Goal: Task Accomplishment & Management: Manage account settings

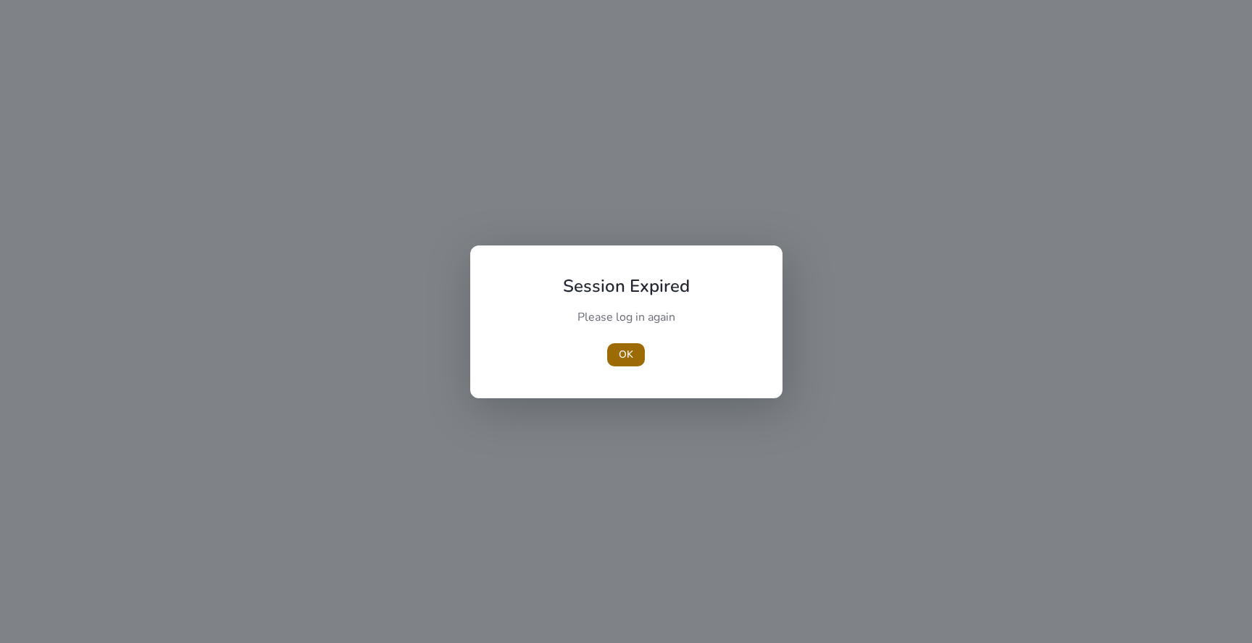
click at [614, 364] on span "button" at bounding box center [626, 355] width 38 height 35
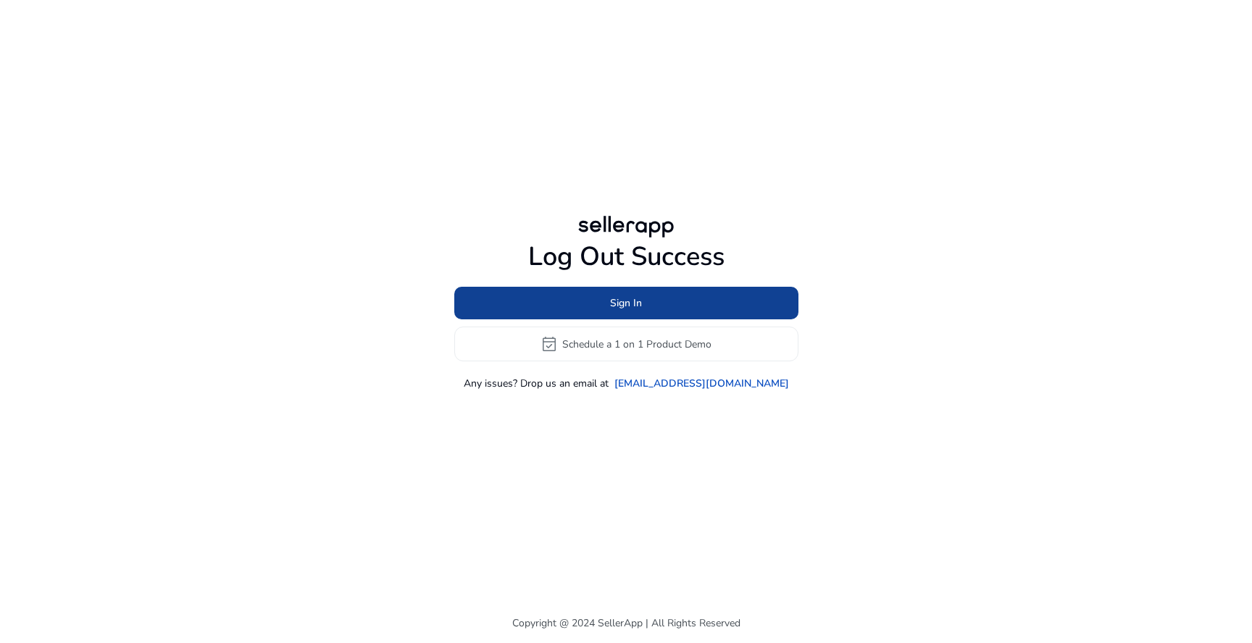
click at [553, 288] on span at bounding box center [626, 303] width 344 height 35
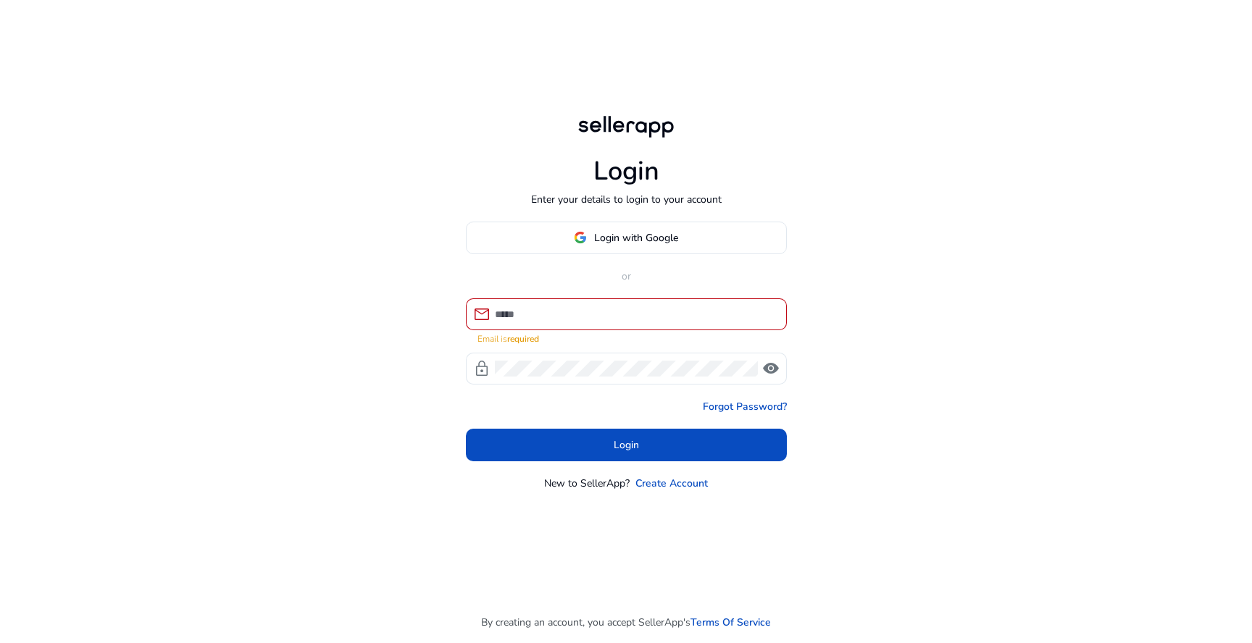
type input "**********"
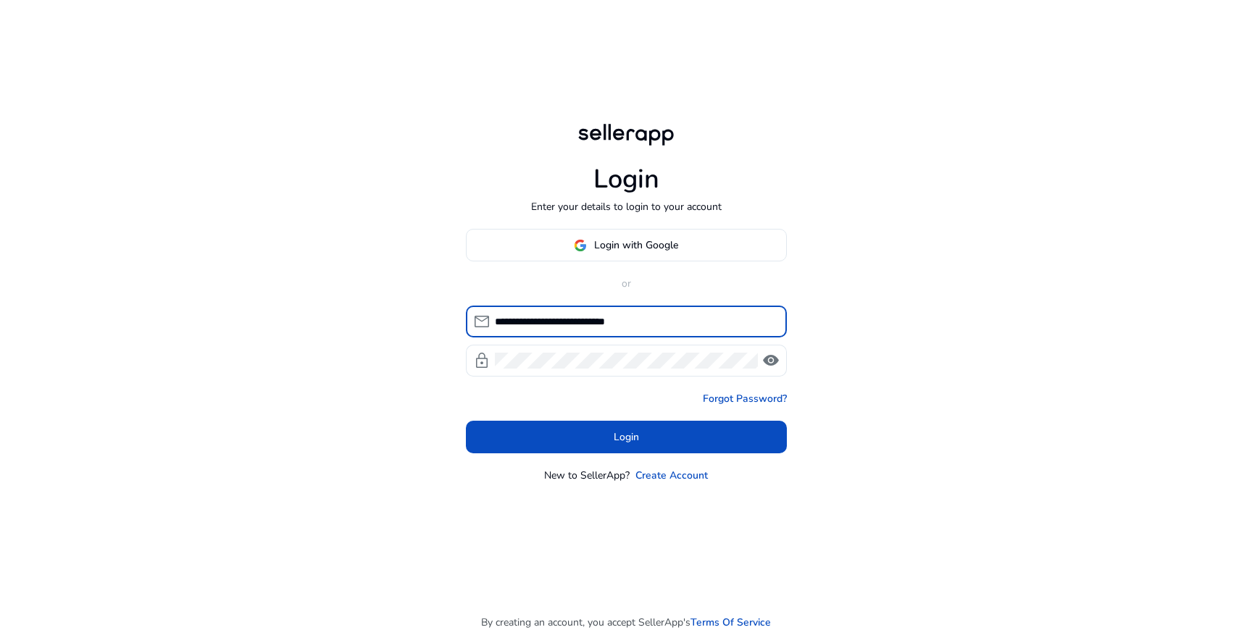
click button "Login" at bounding box center [626, 437] width 321 height 33
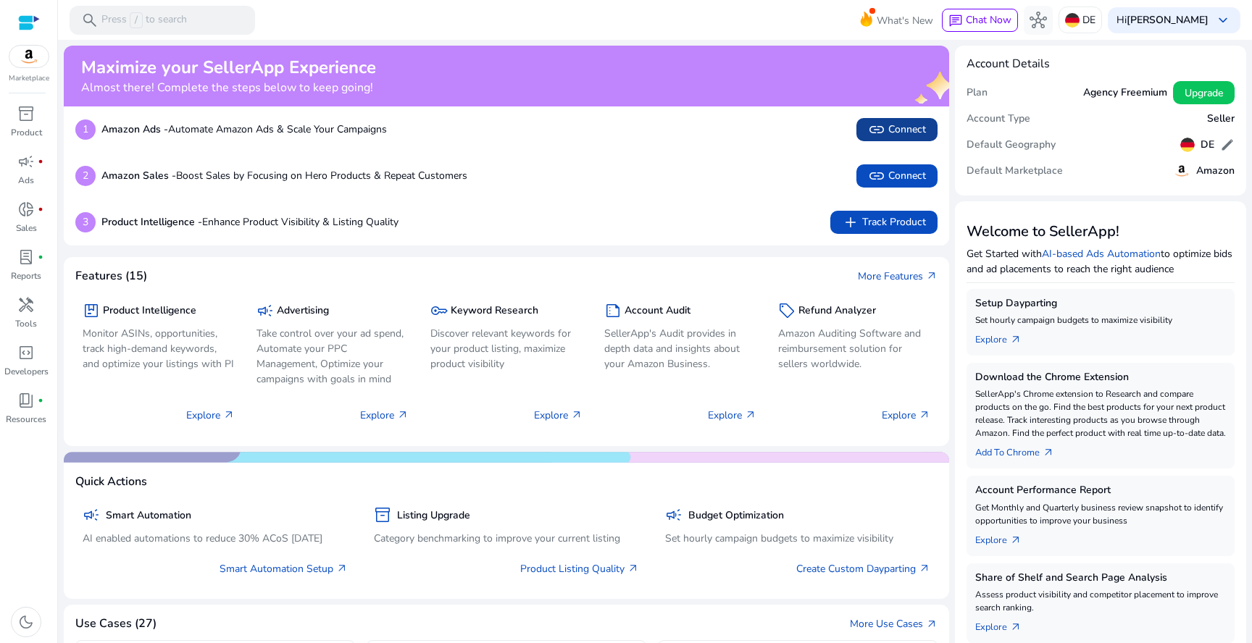
click at [874, 138] on span "link" at bounding box center [876, 129] width 17 height 17
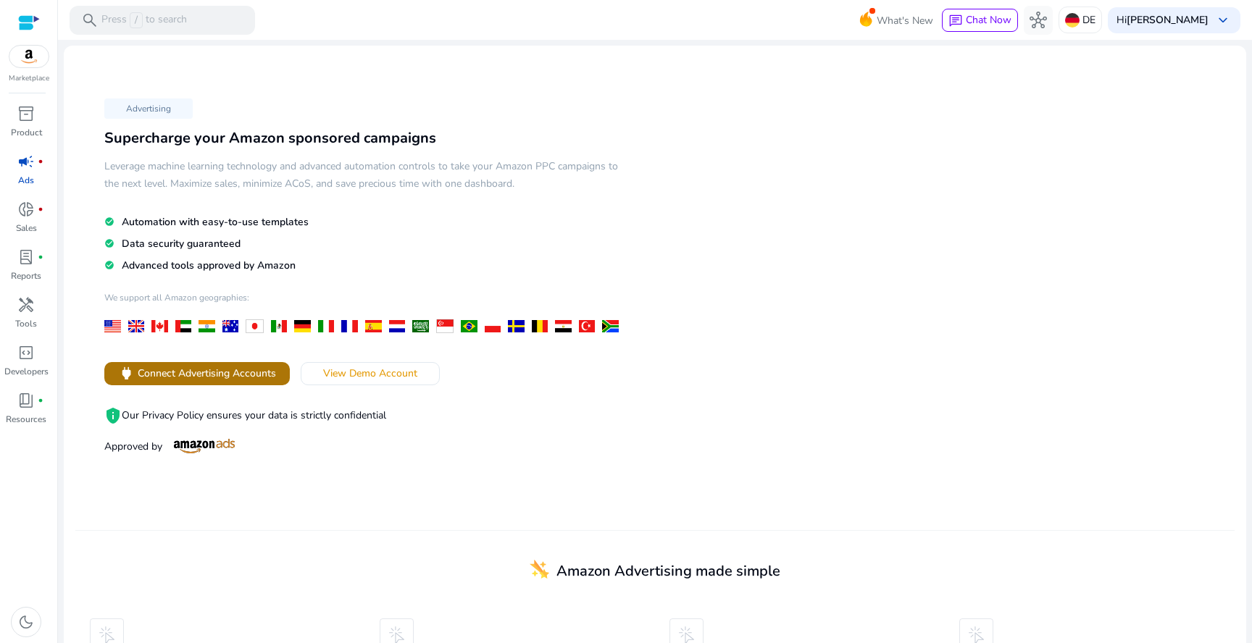
click at [162, 362] on span at bounding box center [196, 373] width 185 height 35
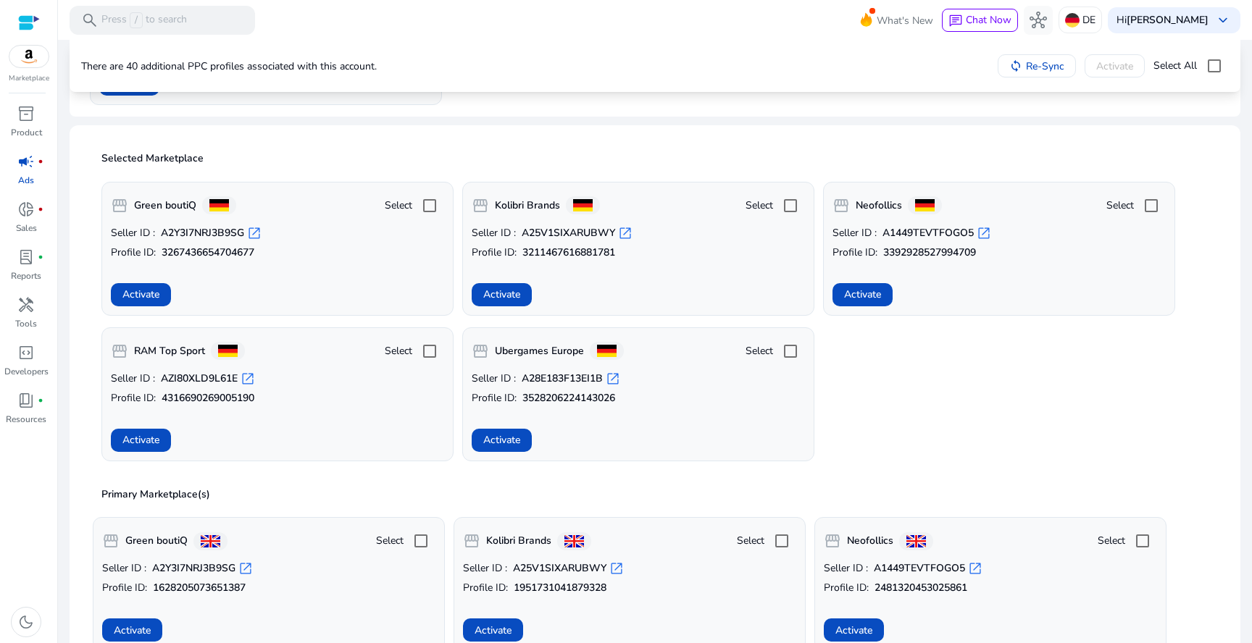
scroll to position [289, 0]
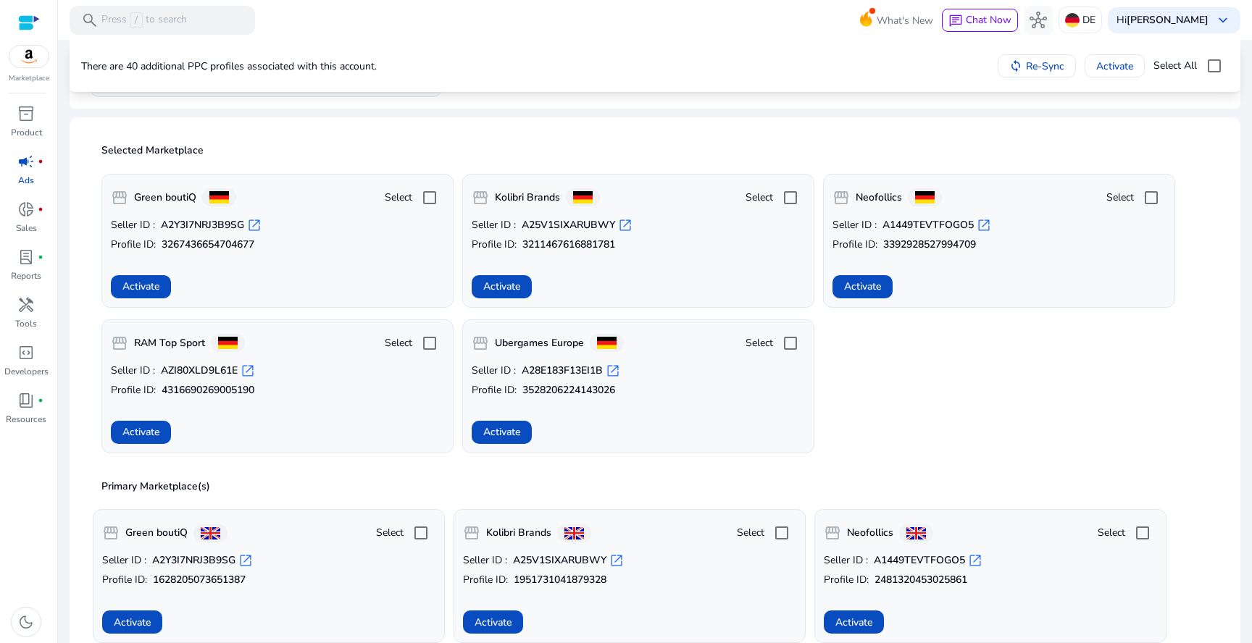
drag, startPoint x: 506, startPoint y: 427, endPoint x: 851, endPoint y: 436, distance: 344.2
click at [851, 437] on div "storefront Green boutiQ Select Seller ID : A2Y3I7NRJ3B9SG open_in_new Profile I…" at bounding box center [655, 307] width 1124 height 291
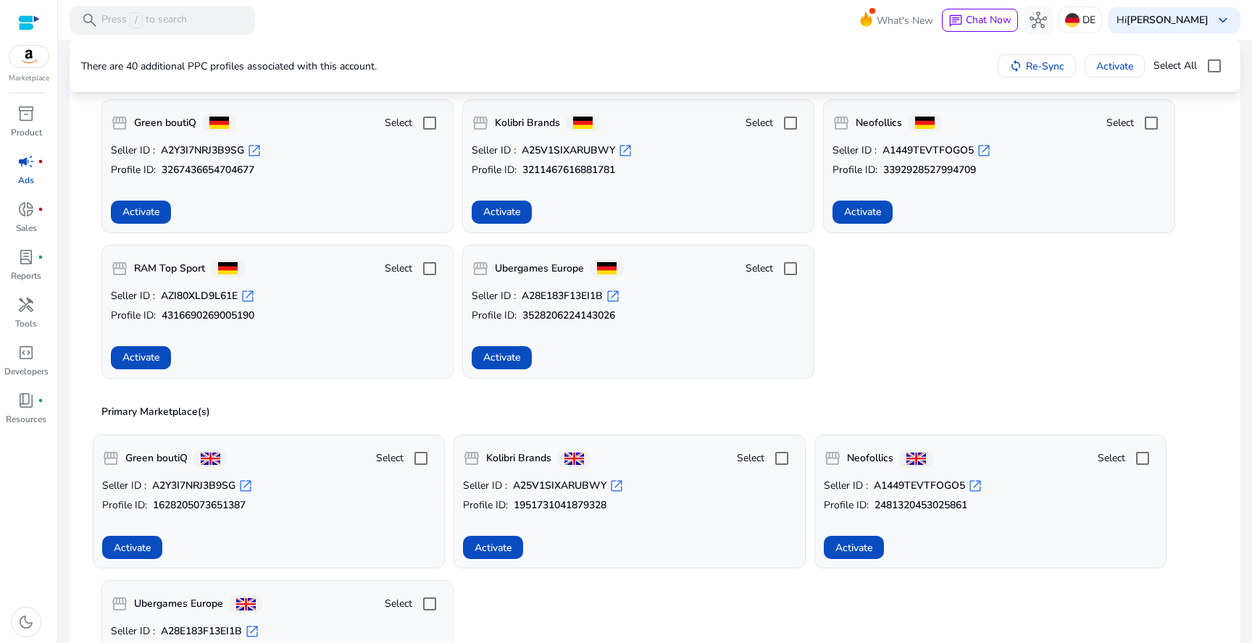
scroll to position [386, 0]
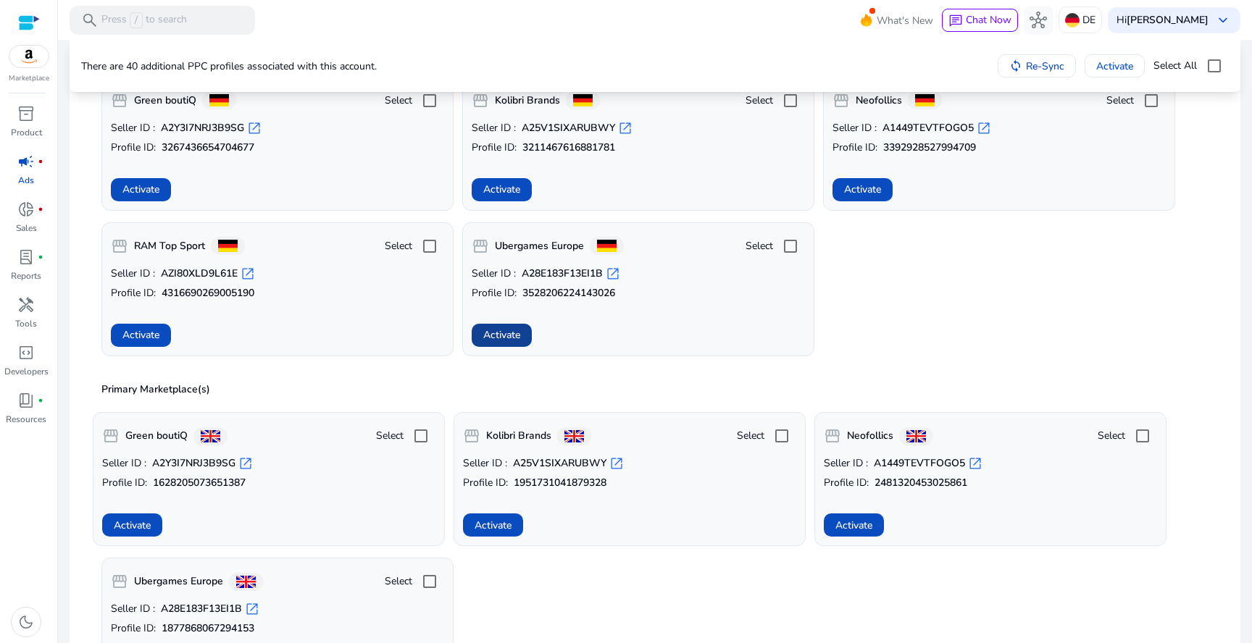
click at [510, 337] on span "Activate" at bounding box center [501, 334] width 37 height 15
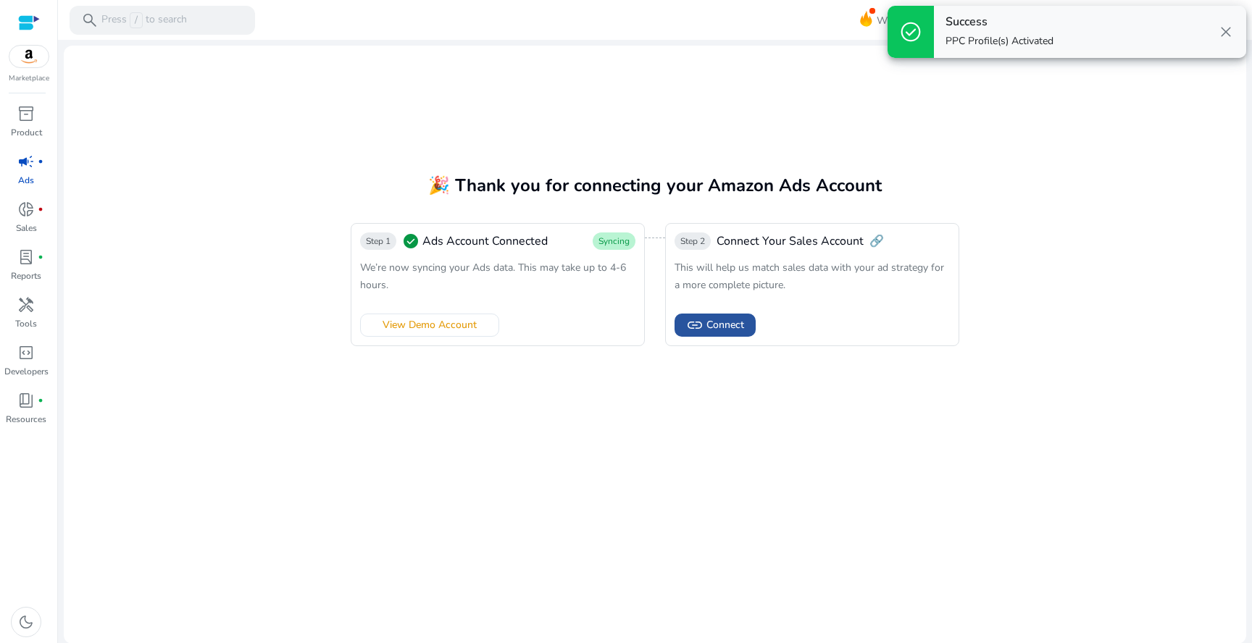
click at [703, 322] on span "link Connect" at bounding box center [715, 325] width 58 height 17
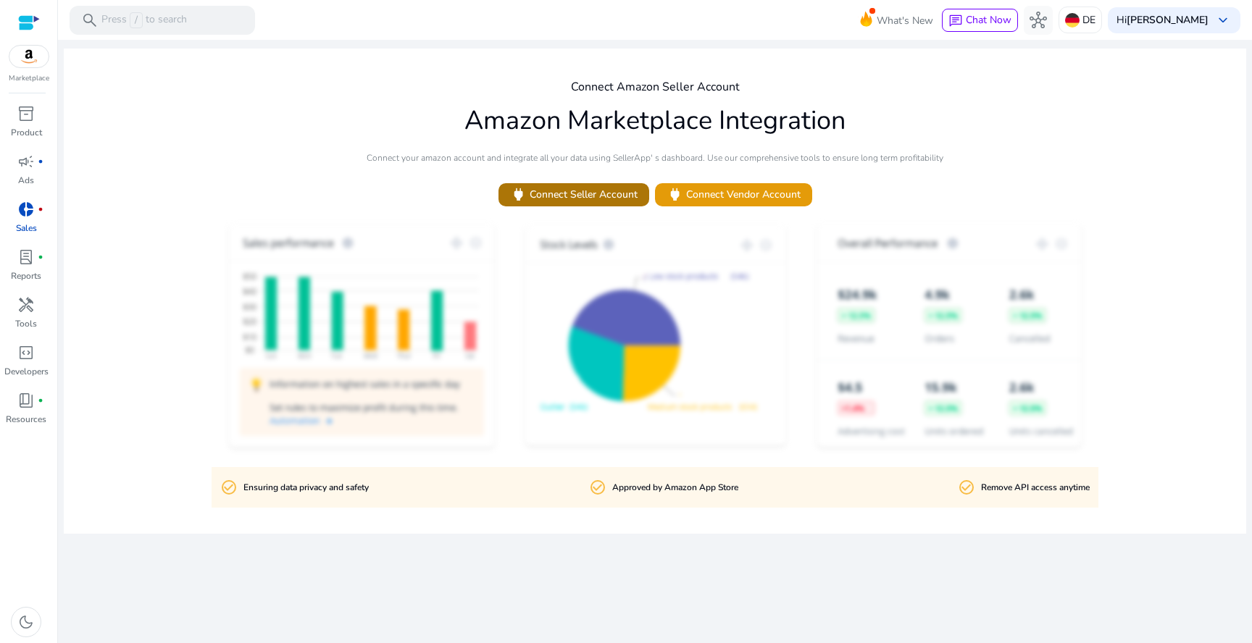
click at [622, 199] on span "power Connect Seller Account" at bounding box center [574, 194] width 128 height 17
